Goal: Information Seeking & Learning: Learn about a topic

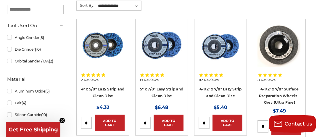
scroll to position [124, 0]
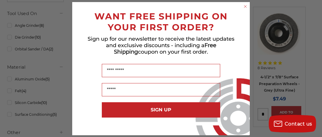
click at [247, 7] on circle "Close dialog" at bounding box center [245, 7] width 6 height 6
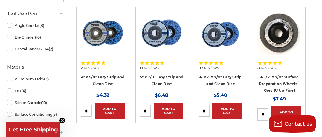
click at [9, 25] on link "Angle Grinder (8)" at bounding box center [35, 25] width 56 height 10
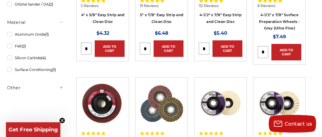
scroll to position [93, 0]
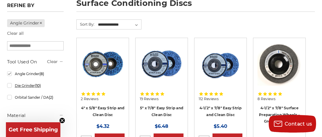
click at [9, 85] on link "Die Grinder (10)" at bounding box center [35, 86] width 56 height 10
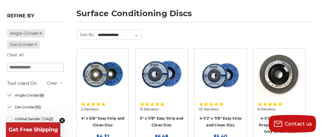
scroll to position [93, 0]
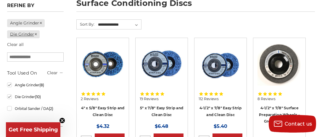
click at [38, 33] on icon at bounding box center [36, 35] width 4 height 4
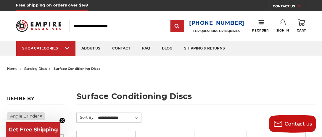
click at [36, 34] on img at bounding box center [38, 26] width 45 height 18
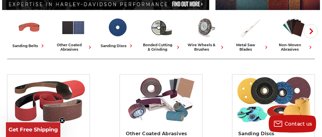
scroll to position [187, 0]
